Goal: Information Seeking & Learning: Learn about a topic

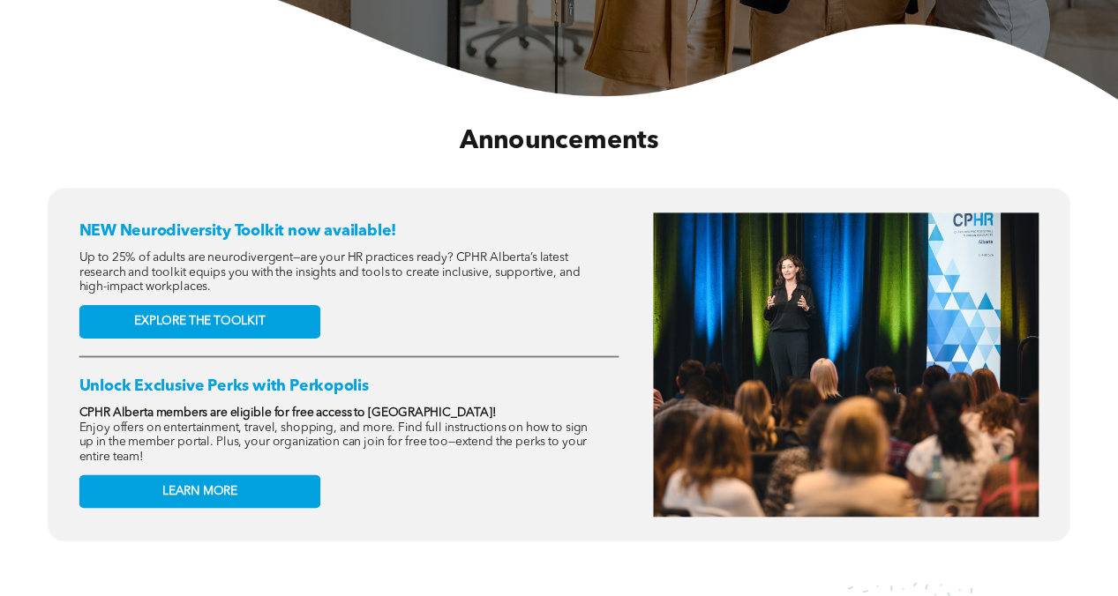
scroll to position [531, 0]
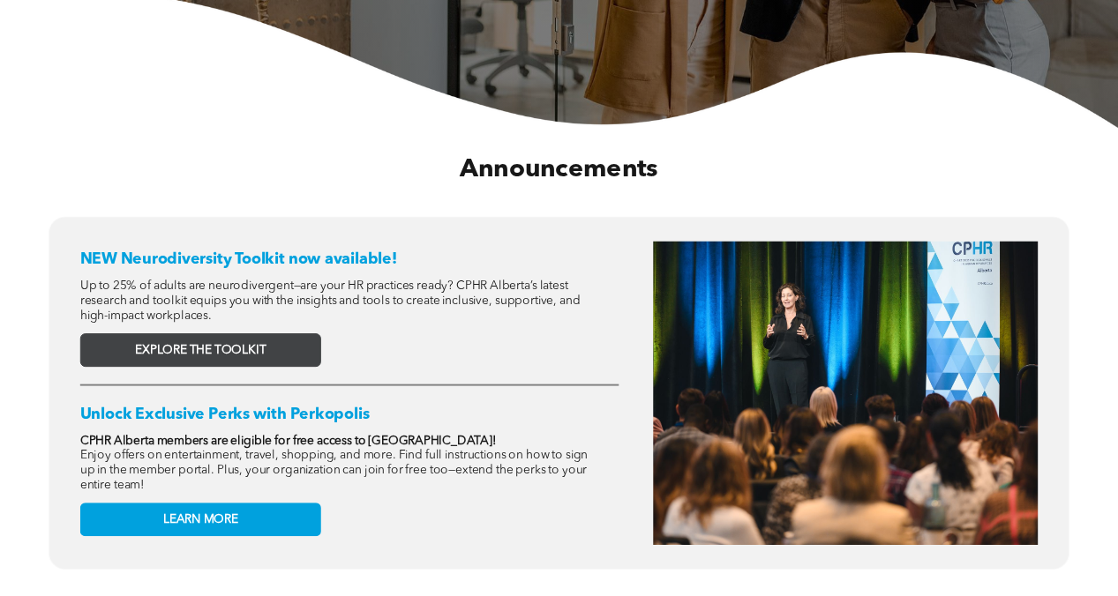
click at [274, 346] on link "EXPLORE THE TOOLKIT" at bounding box center [200, 350] width 241 height 34
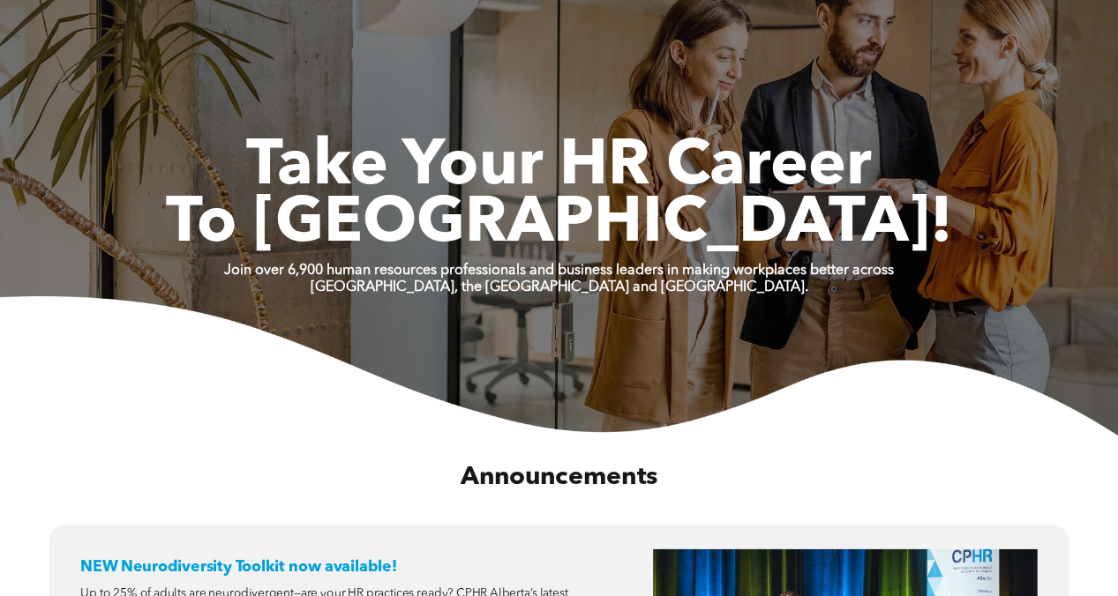
scroll to position [0, 0]
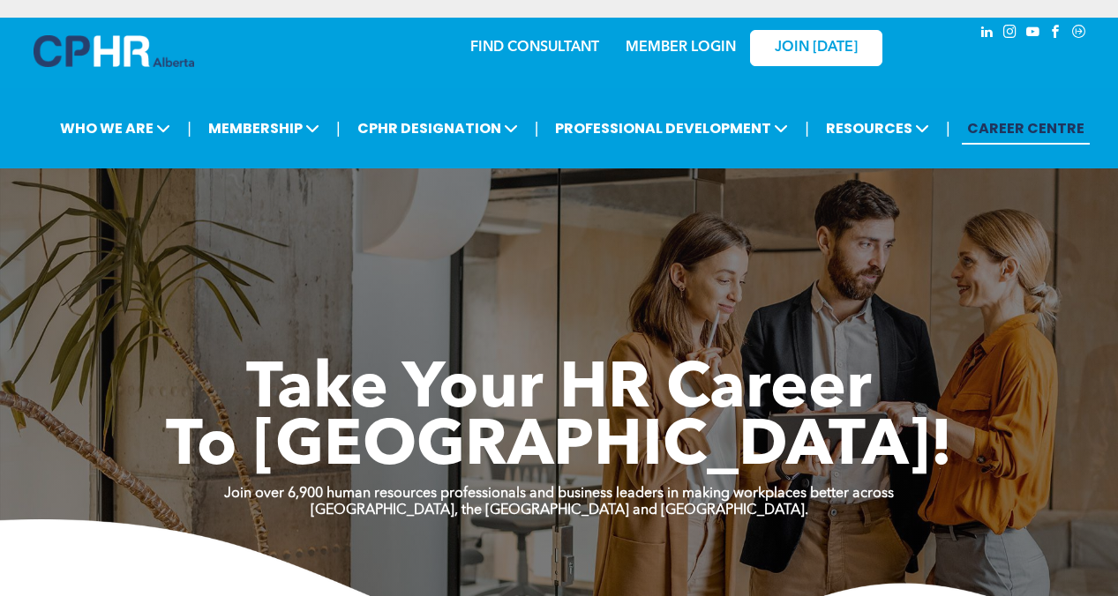
click at [135, 51] on img at bounding box center [114, 51] width 161 height 32
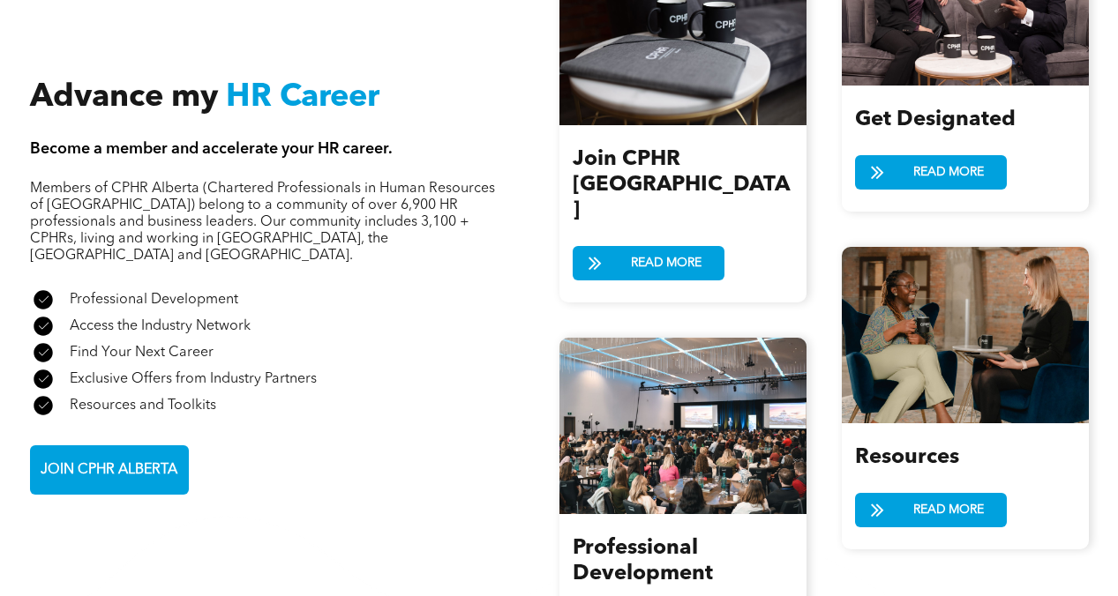
scroll to position [1944, 0]
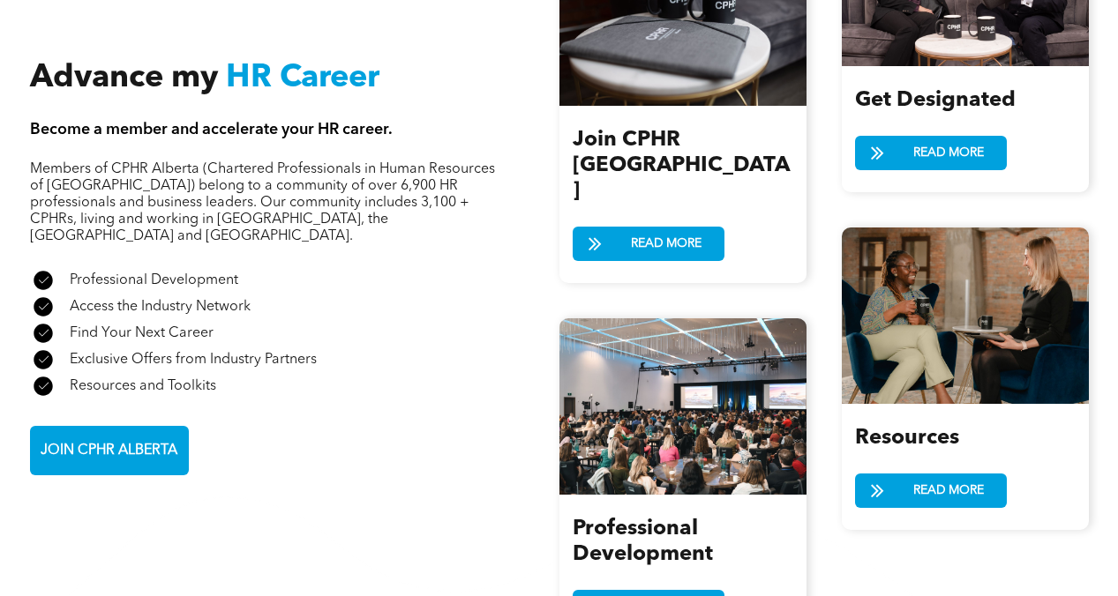
click at [188, 172] on span "Members of CPHR Alberta (Chartered Professionals in Human Resources of [GEOGRAP…" at bounding box center [262, 202] width 465 height 81
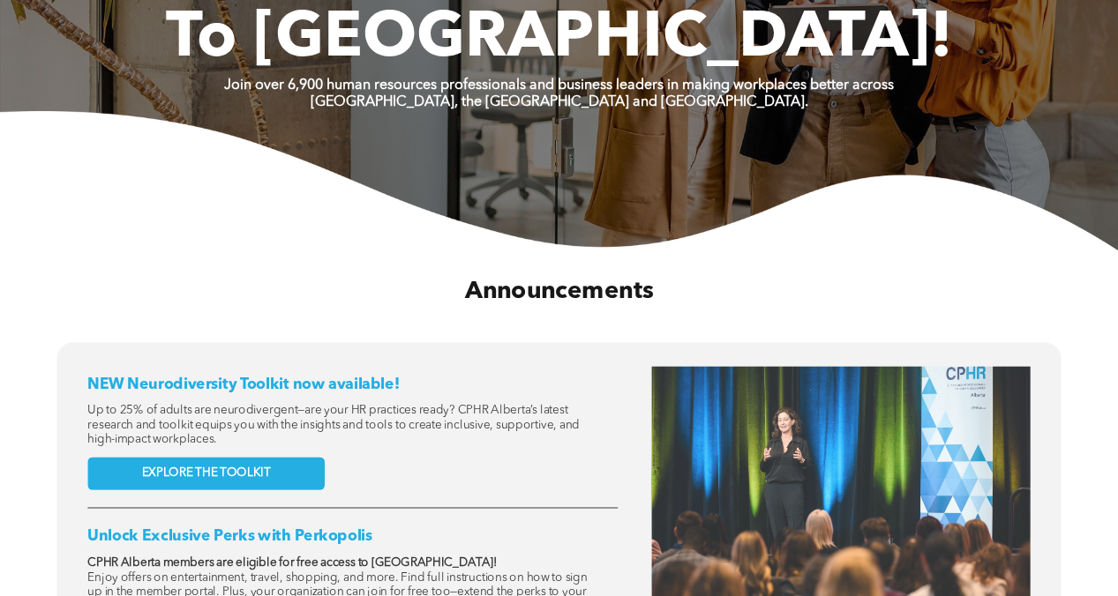
scroll to position [0, 0]
